Goal: Task Accomplishment & Management: Use online tool/utility

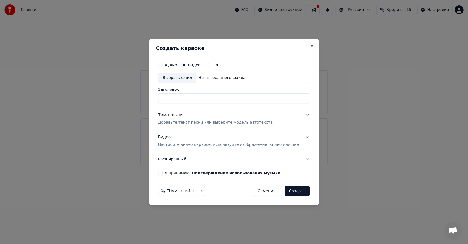
click at [200, 98] on input "Заголовок" at bounding box center [234, 98] width 152 height 10
click at [188, 98] on input "Заголовок" at bounding box center [234, 98] width 152 height 10
click at [180, 69] on div "Аудио Видео URL" at bounding box center [234, 64] width 152 height 11
click at [177, 66] on label "Аудио" at bounding box center [171, 65] width 12 height 4
click at [162, 66] on button "Аудио" at bounding box center [160, 65] width 4 height 4
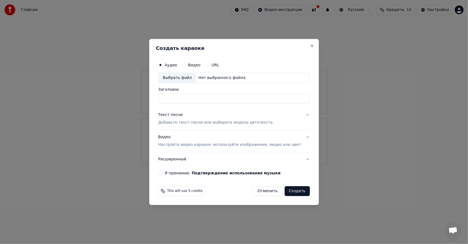
click at [182, 79] on div "Выбрать файл" at bounding box center [177, 78] width 38 height 10
type input "**********"
click at [215, 119] on div "Текст песни Добавьте текст песни или выберите модель автотекста" at bounding box center [215, 118] width 115 height 13
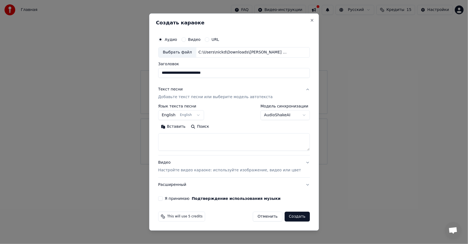
click at [181, 115] on button "English English" at bounding box center [181, 115] width 46 height 10
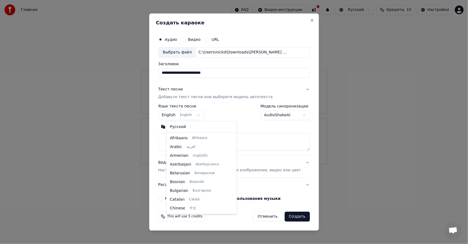
scroll to position [44, 0]
select select "**"
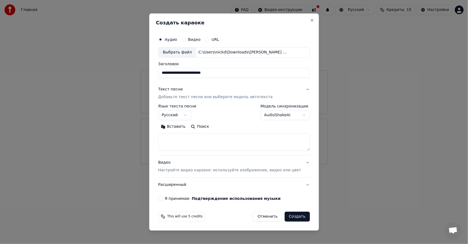
click at [200, 139] on textarea at bounding box center [234, 142] width 152 height 18
paste textarea "**********"
type textarea "**********"
click at [276, 115] on body "**********" at bounding box center [234, 82] width 468 height 164
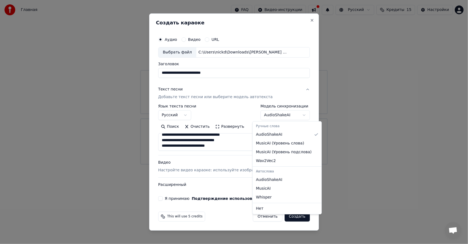
click at [235, 109] on body "**********" at bounding box center [234, 82] width 468 height 164
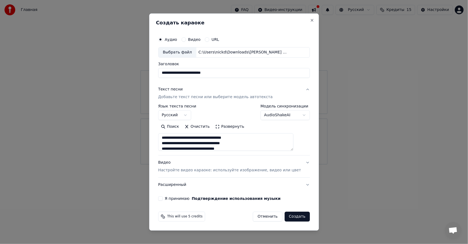
scroll to position [0, 0]
click at [253, 172] on p "Настройте видео караоке: используйте изображение, видео или цвет" at bounding box center [229, 169] width 143 height 5
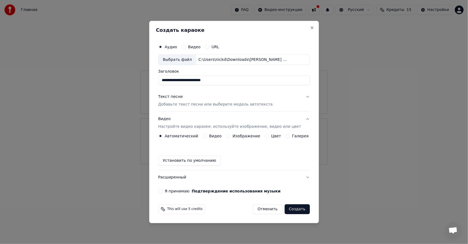
click at [272, 137] on label "Цвет" at bounding box center [276, 136] width 10 height 4
click at [269, 137] on button "Цвет" at bounding box center [266, 136] width 4 height 4
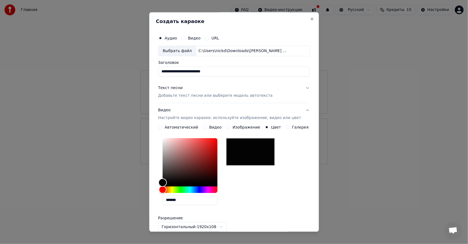
type input "*******"
drag, startPoint x: 165, startPoint y: 182, endPoint x: 159, endPoint y: 198, distance: 16.7
click at [154, 198] on div "**********" at bounding box center [234, 121] width 170 height 219
click at [250, 183] on div "*******" at bounding box center [234, 172] width 152 height 73
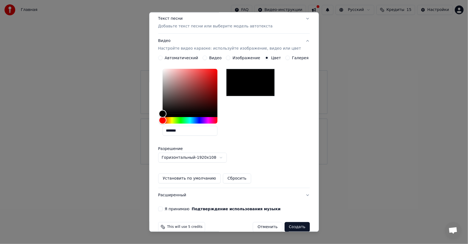
scroll to position [78, 0]
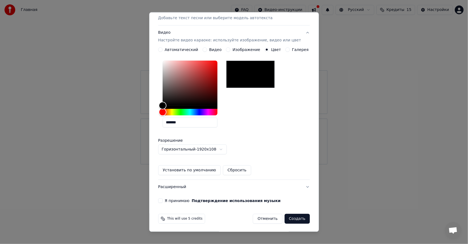
click at [202, 186] on button "Расширенный" at bounding box center [234, 186] width 152 height 14
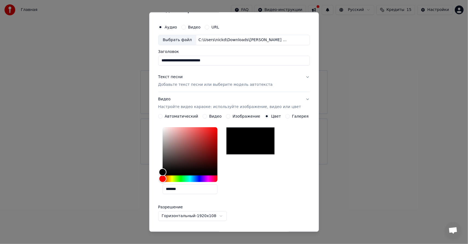
scroll to position [0, 0]
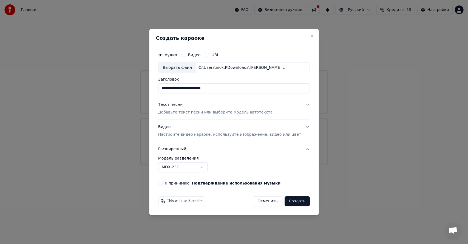
click at [182, 183] on label "Я принимаю Подтверждение использования музыки" at bounding box center [223, 183] width 116 height 4
click at [162, 183] on button "Я принимаю Подтверждение использования музыки" at bounding box center [160, 183] width 4 height 4
click at [289, 203] on button "Создать" at bounding box center [296, 201] width 25 height 10
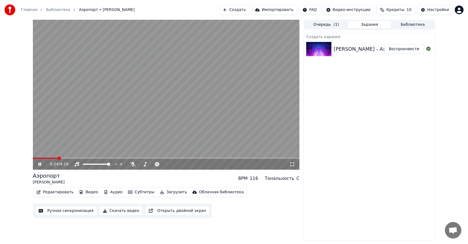
click at [57, 158] on span at bounding box center [166, 158] width 267 height 1
click at [130, 193] on button "Субтитры" at bounding box center [141, 192] width 31 height 8
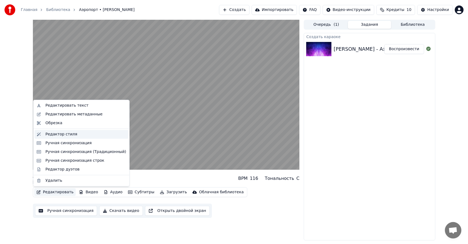
click at [76, 133] on div "Редактор стиля" at bounding box center [85, 134] width 81 height 5
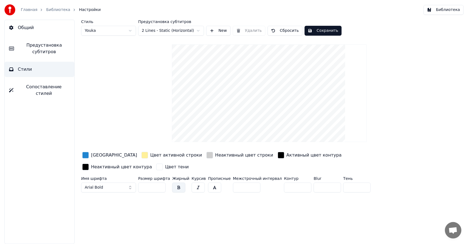
click at [157, 27] on html "Главная Библиотека Настройки Библиотека Общий Предустановка субтитров Стили Соп…" at bounding box center [234, 122] width 468 height 244
click at [119, 25] on html "Главная Библиотека Настройки Библиотека Общий Предустановка субтитров Стили Соп…" at bounding box center [234, 122] width 468 height 244
click at [119, 25] on div "Стиль Youka" at bounding box center [108, 28] width 55 height 16
click at [116, 31] on html "Главная Библиотека Настройки Библиотека Общий Предустановка субтитров Стили Соп…" at bounding box center [234, 122] width 468 height 244
type input "**"
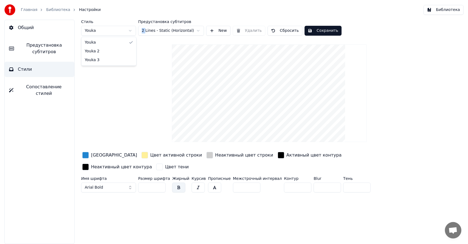
type input "*"
click at [110, 30] on html "Главная Библиотека Настройки Библиотека Общий Предустановка субтитров Стили Соп…" at bounding box center [234, 122] width 468 height 244
type input "**"
type input "*"
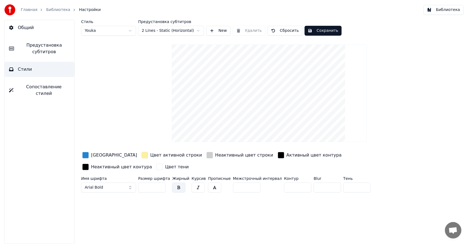
click at [106, 38] on div "Стиль Youka Предустановка субтитров 2 Lines - Static (Horizontal) New Удалить С…" at bounding box center [269, 107] width 376 height 175
click at [105, 33] on html "Главная Библиотека Настройки Библиотека Общий Предустановка субтитров Стили Соп…" at bounding box center [234, 122] width 468 height 244
type input "**"
type input "*"
click at [148, 31] on html "Главная Библиотека Настройки Библиотека Общий Предустановка субтитров Стили Соп…" at bounding box center [234, 122] width 468 height 244
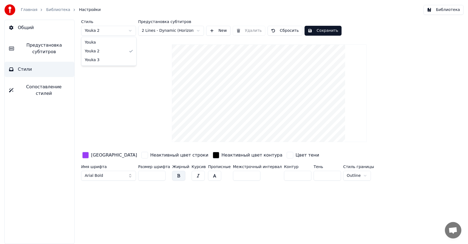
click at [122, 30] on html "Главная Библиотека Настройки Библиотека Общий Предустановка субтитров Стили Соп…" at bounding box center [234, 122] width 468 height 244
drag, startPoint x: 118, startPoint y: 45, endPoint x: 160, endPoint y: 40, distance: 42.8
click at [116, 92] on html "Главная Библиотека Настройки Библиотека Общий Предустановка субтитров Стили Соп…" at bounding box center [234, 122] width 468 height 244
click at [163, 31] on html "Главная Библиотека Настройки Библиотека Общий Предустановка субтитров Стили Соп…" at bounding box center [234, 122] width 468 height 244
click at [168, 28] on html "Главная Библиотека Настройки Библиотека Общий Предустановка субтитров Стили Соп…" at bounding box center [234, 122] width 468 height 244
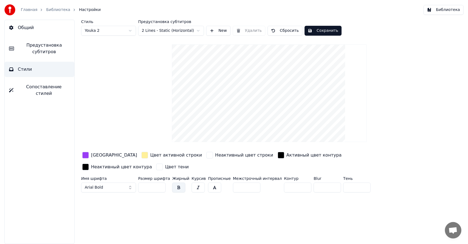
click at [86, 155] on div "button" at bounding box center [85, 155] width 7 height 7
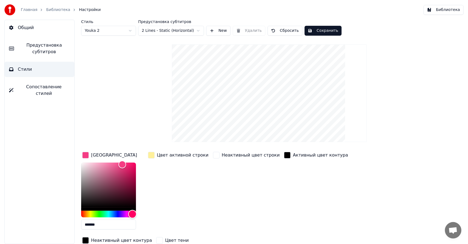
type input "*******"
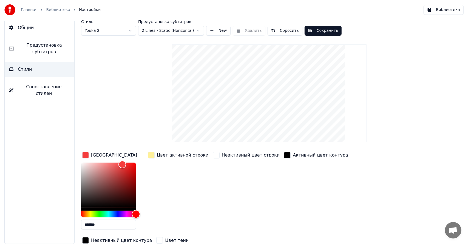
drag, startPoint x: 132, startPoint y: 214, endPoint x: 146, endPoint y: 213, distance: 13.5
click at [146, 214] on div "Цвет заливки ******* Цвет активной строки Неактивный цвет строки Активный цвет …" at bounding box center [244, 198] width 327 height 95
click at [162, 190] on div "Цвет активной строки" at bounding box center [178, 192] width 63 height 83
click at [44, 66] on button "Стили" at bounding box center [40, 69] width 70 height 15
click at [127, 81] on div "Стиль Youka 2 Предустановка субтитров 2 Lines - Static (Horizontal) New Удалить…" at bounding box center [269, 144] width 376 height 248
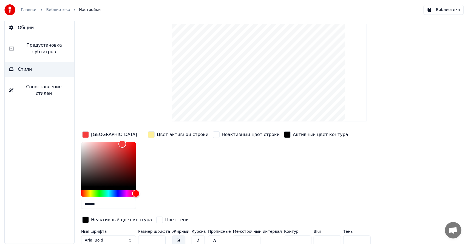
scroll to position [23, 0]
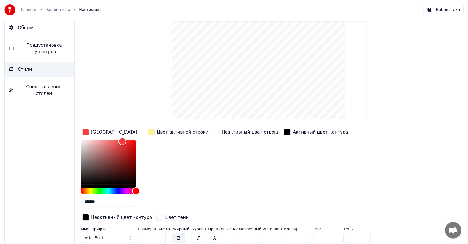
click at [163, 192] on div "Цвет активной строки" at bounding box center [178, 169] width 63 height 83
click at [108, 235] on button "Arial Bold" at bounding box center [108, 238] width 55 height 10
click at [83, 129] on div "button" at bounding box center [85, 132] width 7 height 7
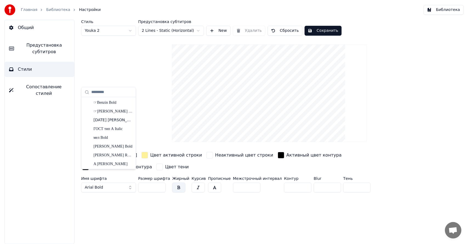
scroll to position [0, 0]
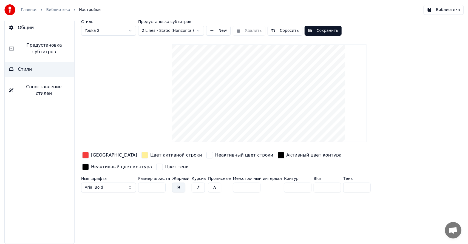
click at [110, 182] on button "Arial Bold" at bounding box center [108, 187] width 55 height 10
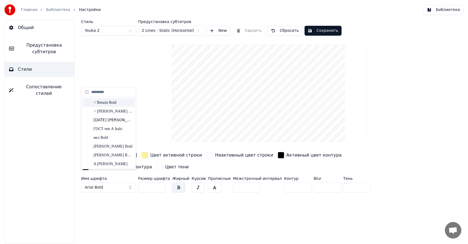
click at [99, 91] on input "text" at bounding box center [111, 92] width 41 height 11
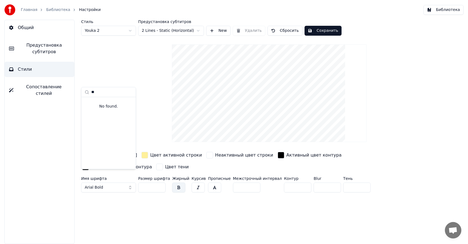
type input "*"
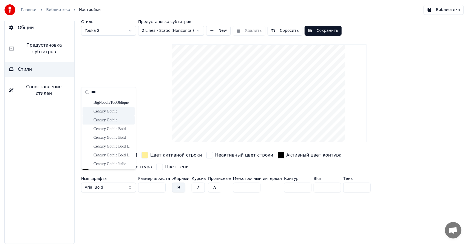
type input "***"
click at [106, 114] on div "Century Gothic" at bounding box center [112, 110] width 39 height 5
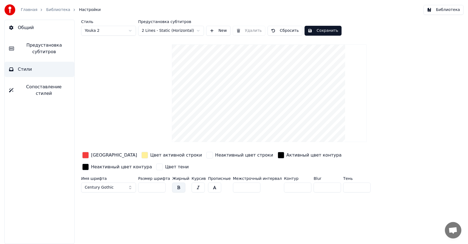
click at [107, 185] on span "Century Gothic" at bounding box center [99, 187] width 29 height 5
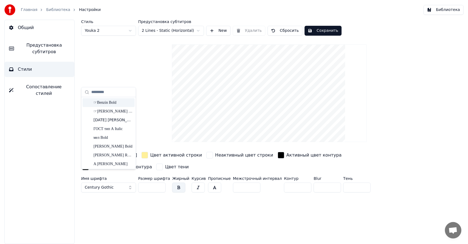
click at [98, 92] on input "text" at bounding box center [111, 92] width 41 height 11
type input "***"
click at [118, 152] on div "Century Gothic Bold Italic" at bounding box center [112, 154] width 39 height 5
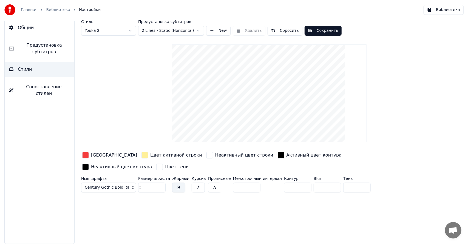
click at [108, 185] on span "Century Gothic Bold Italic" at bounding box center [109, 187] width 49 height 5
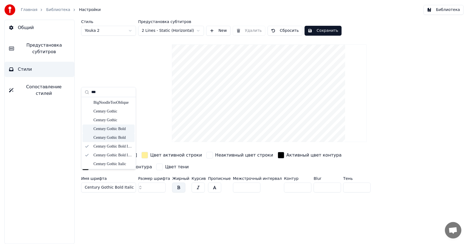
type input "***"
click at [118, 135] on div "Century Gothic Bold" at bounding box center [112, 137] width 39 height 5
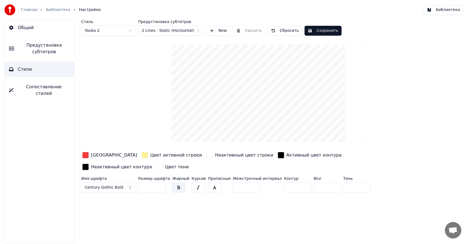
click at [313, 32] on button "Сохранить" at bounding box center [322, 31] width 37 height 10
click at [50, 10] on link "Библиотека" at bounding box center [58, 9] width 24 height 5
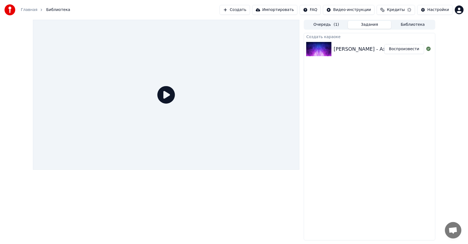
click at [345, 35] on div "Создать караоке" at bounding box center [369, 36] width 131 height 7
click at [344, 46] on div "[PERSON_NAME] - Аэропорт" at bounding box center [368, 49] width 70 height 8
click at [341, 50] on div "[PERSON_NAME] - Аэропорт" at bounding box center [368, 49] width 70 height 8
click at [412, 51] on button "Воспроизвести" at bounding box center [404, 49] width 40 height 10
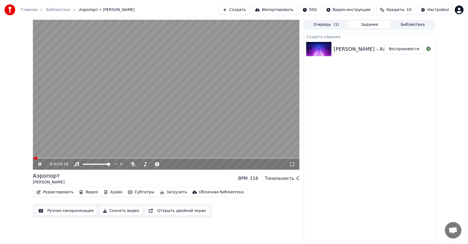
click at [134, 191] on button "Субтитры" at bounding box center [141, 192] width 31 height 8
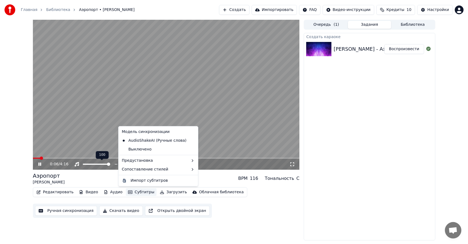
click at [61, 156] on video at bounding box center [166, 95] width 267 height 150
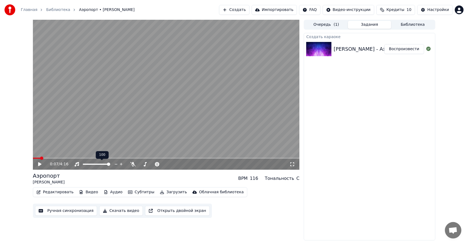
click at [61, 159] on div "0:07 / 4:16" at bounding box center [166, 164] width 267 height 11
click at [64, 156] on video at bounding box center [166, 95] width 267 height 150
click at [64, 159] on div "0:07 / 4:16" at bounding box center [166, 164] width 267 height 11
click at [63, 158] on span at bounding box center [166, 158] width 267 height 1
click at [81, 145] on video at bounding box center [166, 95] width 267 height 150
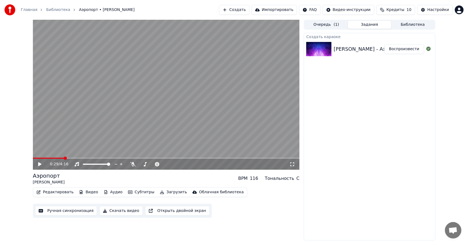
click at [137, 192] on button "Субтитры" at bounding box center [141, 192] width 31 height 8
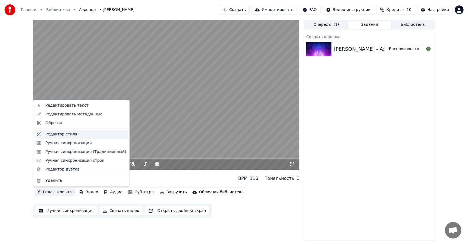
click at [67, 135] on div "Редактор стиля" at bounding box center [61, 134] width 32 height 5
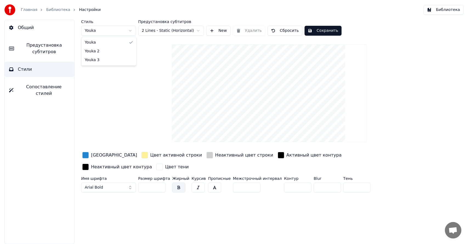
click at [119, 33] on html "Главная Библиотека Настройки Библиотека Общий Предустановка субтитров Стили Соп…" at bounding box center [234, 122] width 468 height 244
type input "**"
type input "*"
click at [321, 31] on button "Сохранить" at bounding box center [322, 31] width 37 height 10
click at [47, 50] on span "Предустановка субтитров" at bounding box center [44, 48] width 52 height 13
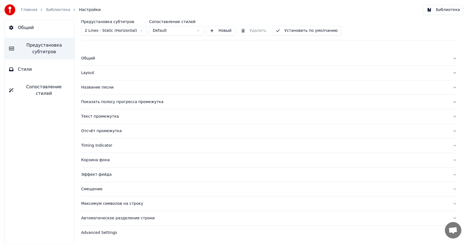
click at [47, 65] on button "Стили" at bounding box center [40, 69] width 70 height 15
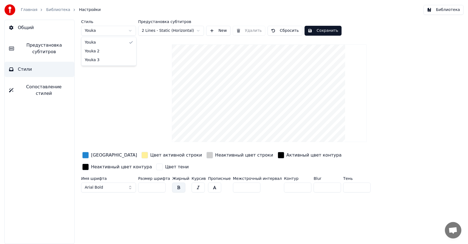
click at [104, 33] on html "Главная Библиотека Настройки Библиотека Общий Предустановка субтитров Стили Соп…" at bounding box center [234, 122] width 468 height 244
type input "**"
type input "*"
click at [123, 31] on html "Главная Библиотека Настройки Библиотека Общий Предустановка субтитров Стили Соп…" at bounding box center [234, 122] width 468 height 244
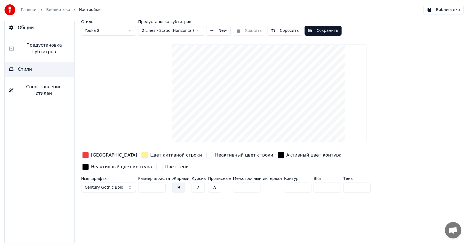
click at [43, 88] on span "Сопоставление стилей" at bounding box center [44, 90] width 52 height 13
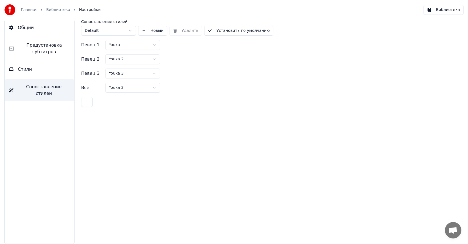
click at [125, 44] on html "Главная Библиотека Настройки Библиотека Общий Предустановка субтитров Стили Соп…" at bounding box center [234, 122] width 468 height 244
click at [49, 49] on span "Предустановка субтитров" at bounding box center [44, 48] width 52 height 13
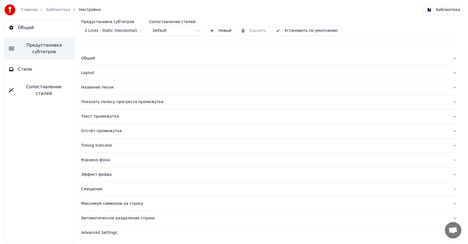
click at [98, 58] on div "Общий" at bounding box center [264, 58] width 367 height 5
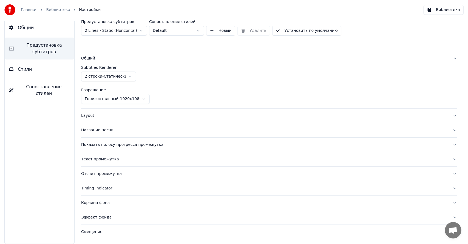
click at [98, 58] on div "Общий" at bounding box center [264, 58] width 367 height 5
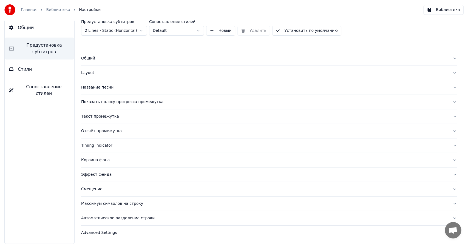
click at [95, 75] on div "Layout" at bounding box center [264, 72] width 367 height 5
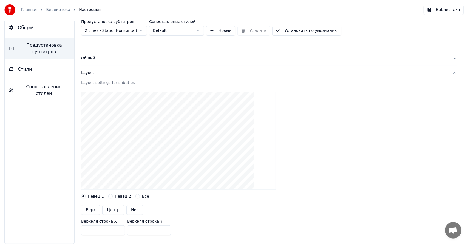
click at [95, 74] on div "Layout" at bounding box center [264, 72] width 367 height 5
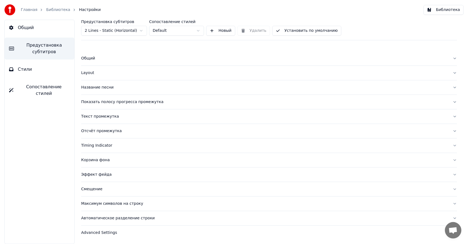
click at [95, 74] on div "Layout" at bounding box center [264, 72] width 367 height 5
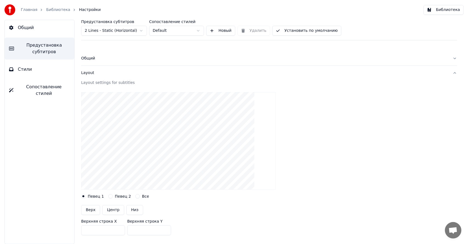
click at [95, 74] on div "Layout" at bounding box center [264, 72] width 367 height 5
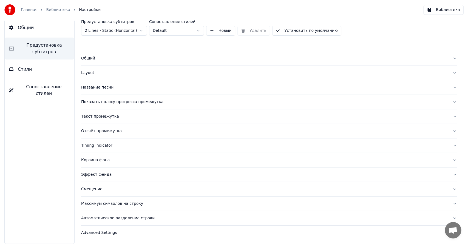
click at [31, 31] on button "Общий" at bounding box center [40, 27] width 70 height 15
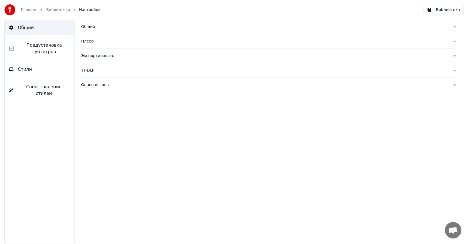
click at [56, 10] on link "Библиотека" at bounding box center [58, 9] width 24 height 5
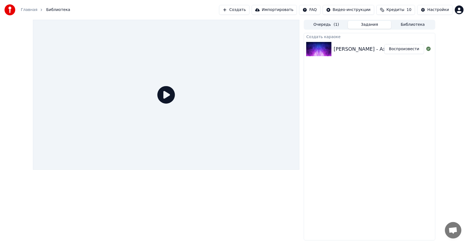
click at [353, 56] on div "[PERSON_NAME] - Аэропорт Воспроизвести" at bounding box center [369, 49] width 131 height 19
click at [416, 47] on button "Воспроизвести" at bounding box center [404, 49] width 40 height 10
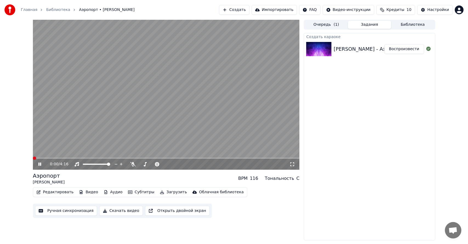
click at [136, 193] on button "Субтитры" at bounding box center [141, 192] width 31 height 8
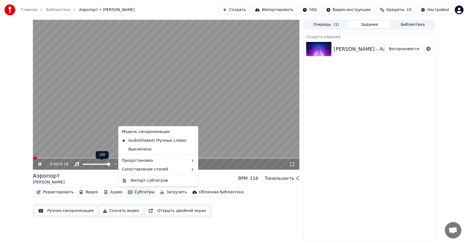
drag, startPoint x: 67, startPoint y: 107, endPoint x: 58, endPoint y: 121, distance: 17.5
click at [67, 107] on video at bounding box center [166, 95] width 267 height 150
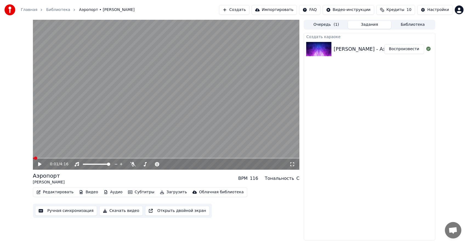
click at [85, 157] on video at bounding box center [166, 95] width 267 height 150
click at [87, 158] on span at bounding box center [166, 158] width 267 height 1
click at [41, 163] on icon at bounding box center [43, 164] width 13 height 4
click at [50, 158] on span at bounding box center [42, 158] width 18 height 1
click at [65, 159] on div "0:17 / 4:16" at bounding box center [166, 164] width 267 height 11
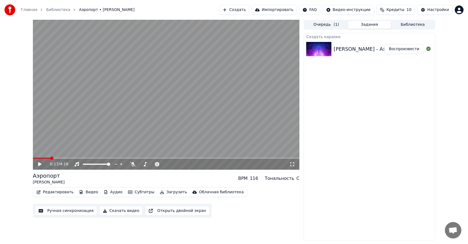
click at [79, 146] on video at bounding box center [166, 95] width 267 height 150
click at [72, 158] on span at bounding box center [166, 158] width 267 height 1
click at [146, 165] on div at bounding box center [158, 163] width 44 height 5
click at [147, 164] on span at bounding box center [152, 164] width 27 height 1
click at [153, 163] on span at bounding box center [153, 163] width 3 height 3
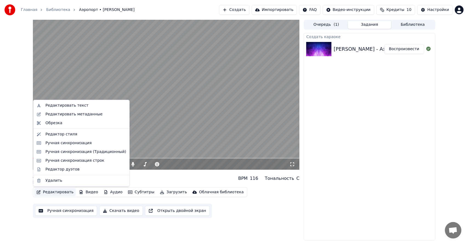
click at [54, 192] on button "Редактировать" at bounding box center [55, 192] width 42 height 8
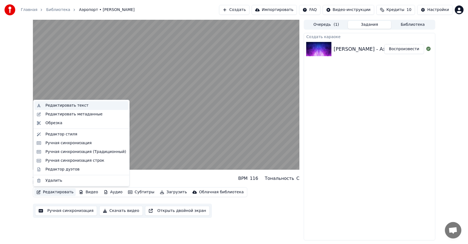
click at [59, 107] on div "Редактировать текст" at bounding box center [66, 105] width 43 height 5
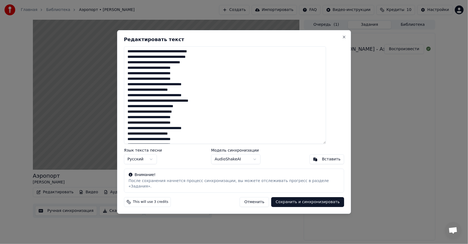
click at [137, 78] on textarea "**********" at bounding box center [225, 95] width 202 height 98
click at [137, 99] on textarea "**********" at bounding box center [225, 95] width 202 height 98
click at [138, 103] on textarea "**********" at bounding box center [225, 95] width 202 height 98
click at [135, 104] on textarea "**********" at bounding box center [225, 95] width 202 height 98
click at [136, 103] on textarea "**********" at bounding box center [225, 95] width 202 height 98
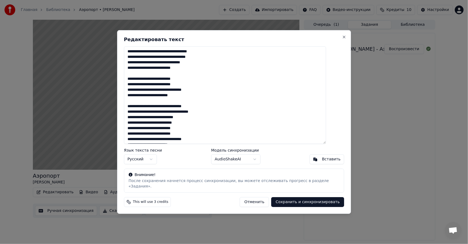
click at [134, 133] on textarea "**********" at bounding box center [225, 95] width 202 height 98
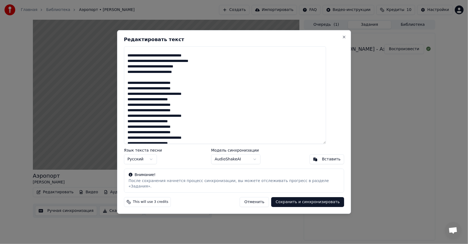
scroll to position [55, 0]
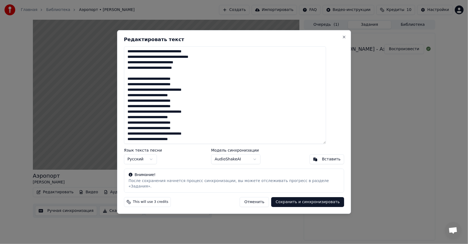
click at [136, 101] on textarea "**********" at bounding box center [225, 95] width 202 height 98
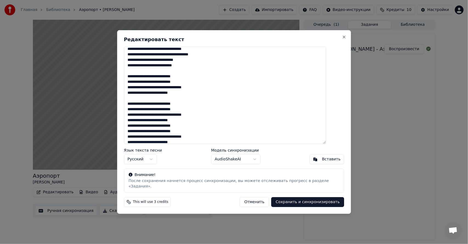
scroll to position [60, 0]
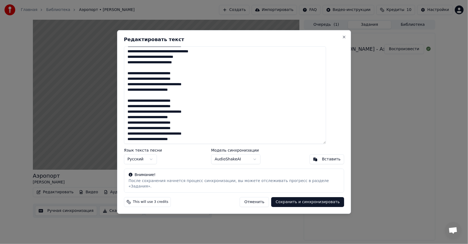
click at [137, 119] on textarea "**********" at bounding box center [225, 95] width 202 height 98
click at [138, 127] on textarea "**********" at bounding box center [225, 95] width 202 height 98
click at [136, 125] on textarea "**********" at bounding box center [225, 95] width 202 height 98
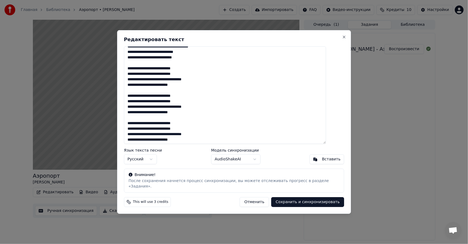
scroll to position [66, 0]
type textarea "**********"
click at [293, 200] on button "Сохранить и синхронизировать" at bounding box center [307, 202] width 73 height 10
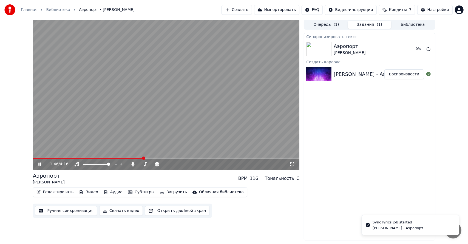
click at [40, 164] on icon at bounding box center [39, 163] width 3 height 3
click at [207, 69] on video at bounding box center [166, 95] width 267 height 150
click at [358, 48] on div "Аэропорт" at bounding box center [349, 46] width 32 height 8
click at [160, 192] on button "Загрузить" at bounding box center [174, 192] width 32 height 8
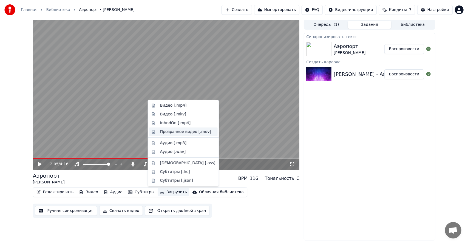
click at [177, 131] on div "Прозрачное видео [.mov]" at bounding box center [185, 131] width 51 height 5
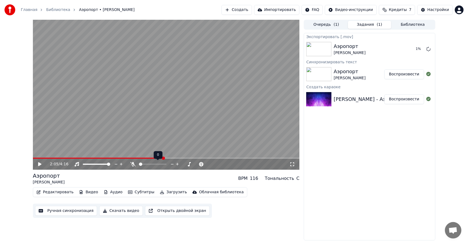
click at [139, 164] on span at bounding box center [139, 164] width 0 height 1
click at [428, 48] on icon at bounding box center [428, 49] width 4 height 4
drag, startPoint x: 428, startPoint y: 49, endPoint x: 403, endPoint y: 81, distance: 40.6
click at [404, 81] on div "Экспортировать [.mov] Аэропорт [PERSON_NAME] текст Аэропорт [PERSON_NAME] Воспр…" at bounding box center [369, 136] width 131 height 207
click at [153, 134] on video at bounding box center [166, 95] width 267 height 150
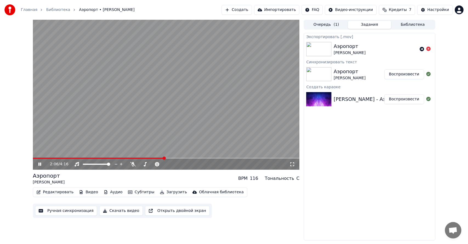
click at [168, 193] on button "Загрузить" at bounding box center [174, 192] width 32 height 8
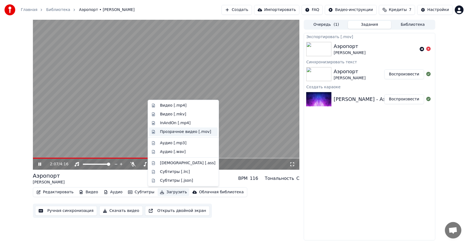
click at [184, 131] on div "Прозрачное видео [.mov]" at bounding box center [185, 131] width 51 height 5
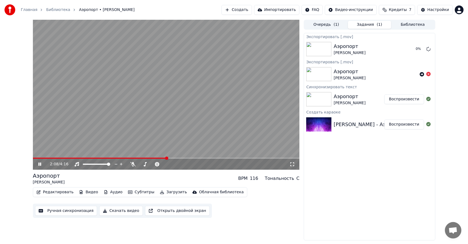
click at [138, 136] on video at bounding box center [166, 95] width 267 height 150
click at [412, 49] on button "Показать" at bounding box center [410, 49] width 28 height 10
